Goal: Register for event/course

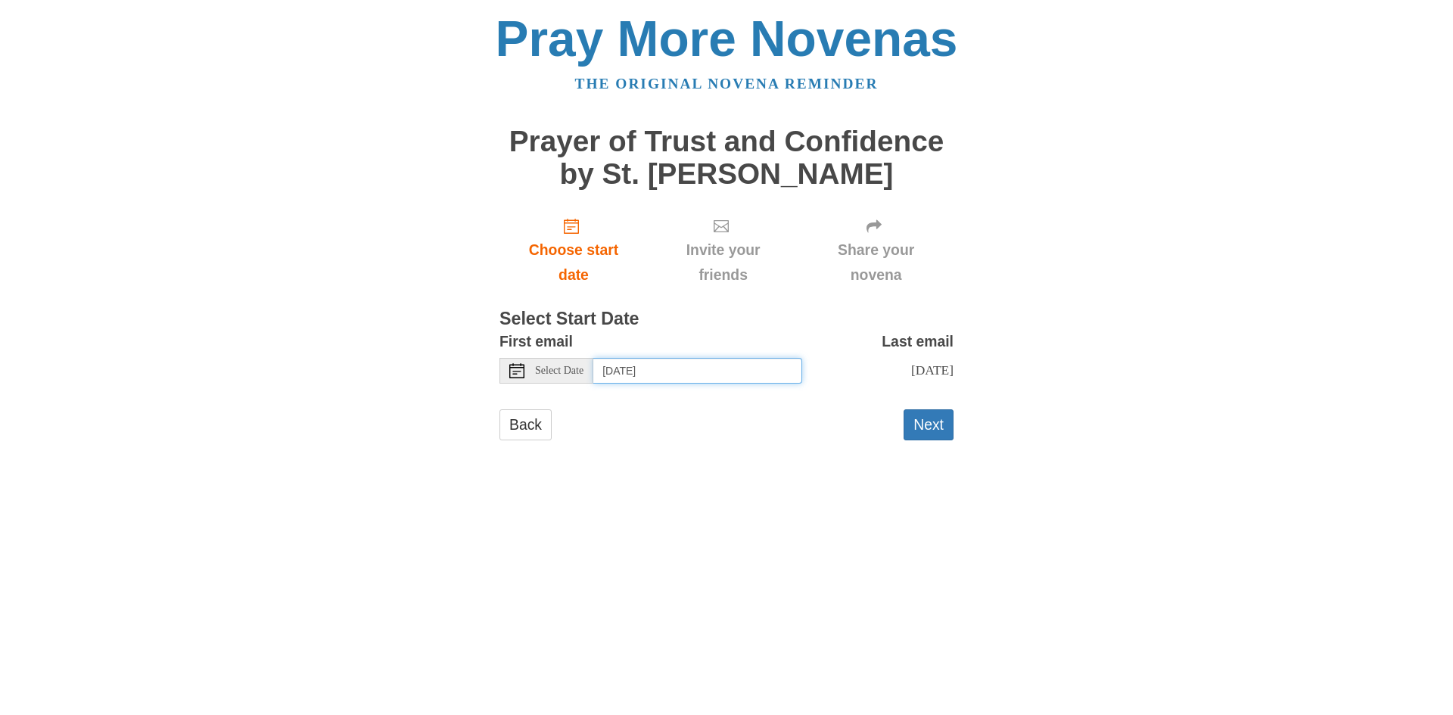
click at [718, 370] on input "[DATE]" at bounding box center [697, 371] width 209 height 26
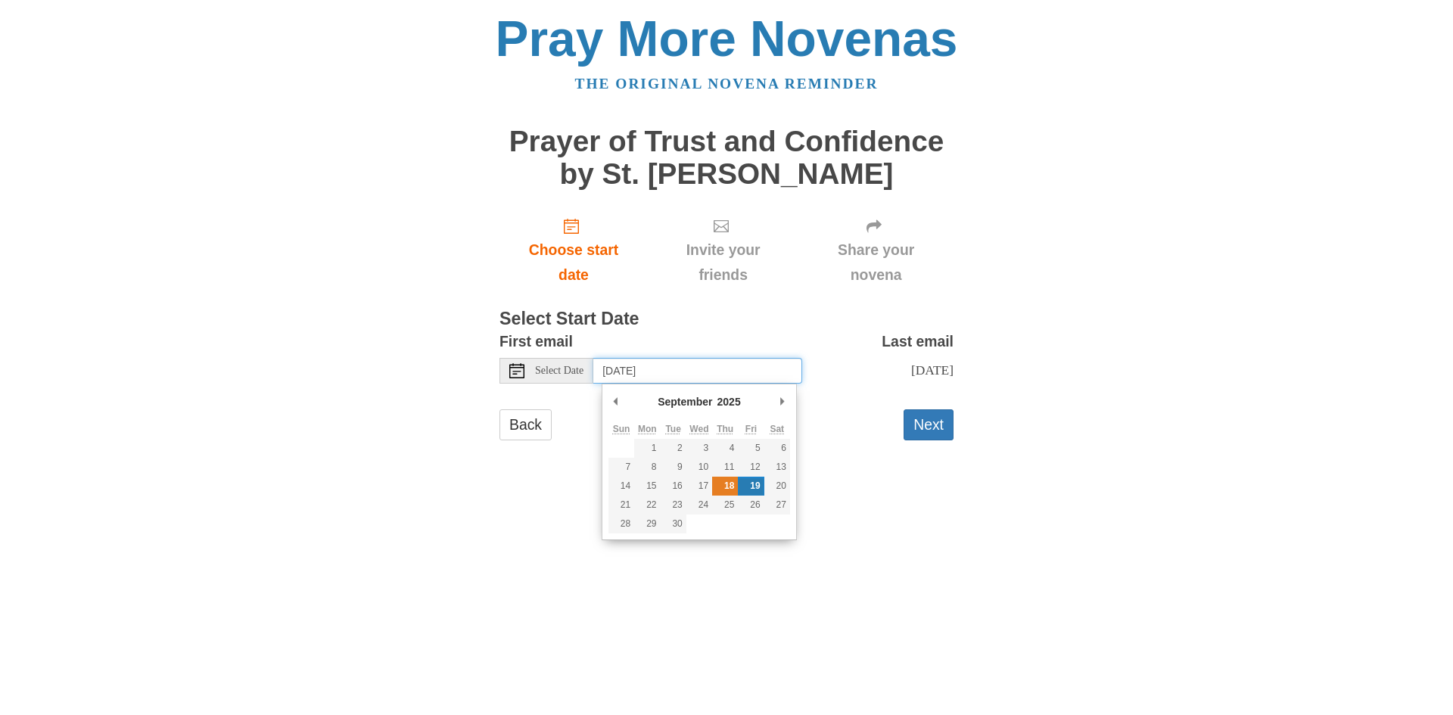
type input "[DATE]"
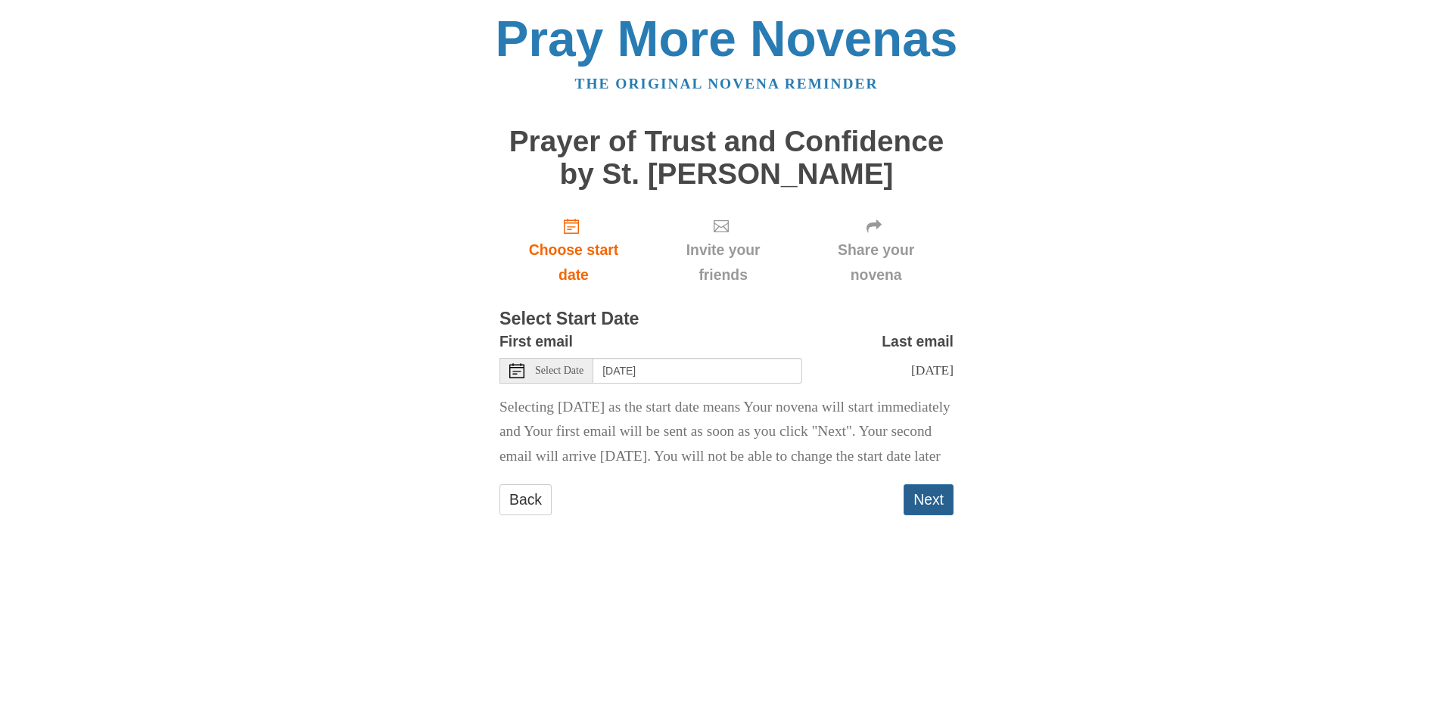
click at [919, 515] on button "Next" at bounding box center [928, 499] width 50 height 31
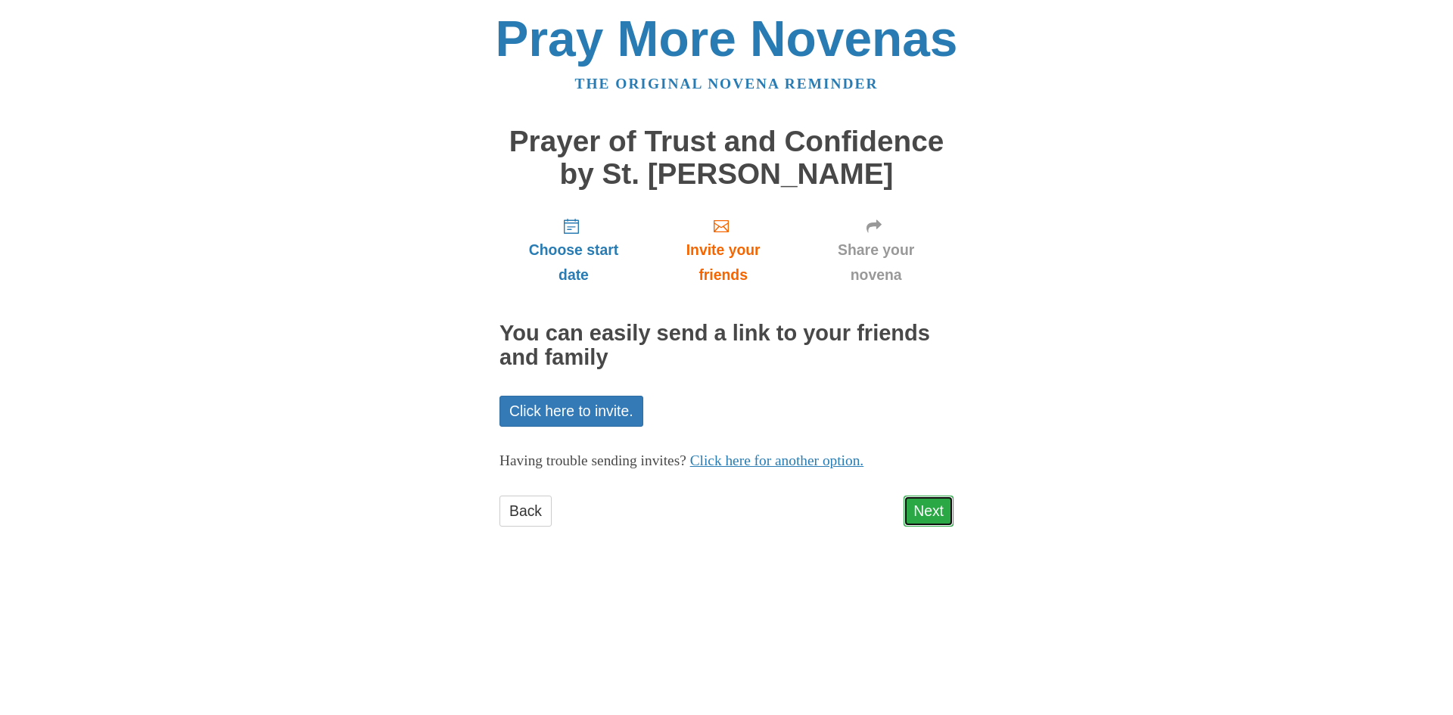
click at [920, 514] on link "Next" at bounding box center [928, 511] width 50 height 31
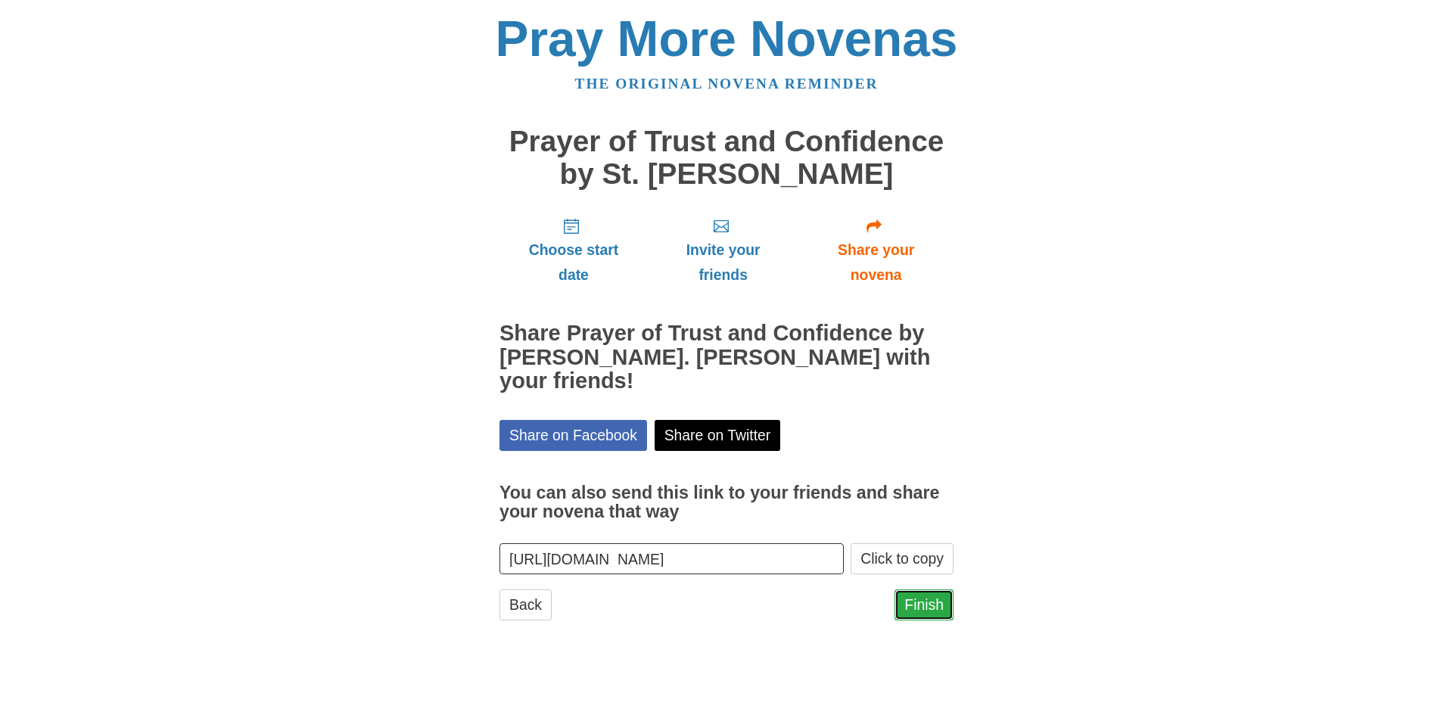
click at [929, 589] on link "Finish" at bounding box center [923, 604] width 59 height 31
